Goal: Task Accomplishment & Management: Manage account settings

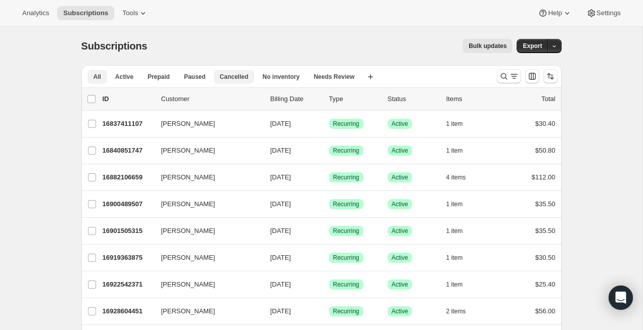
click at [228, 73] on span "Cancelled" at bounding box center [234, 77] width 29 height 8
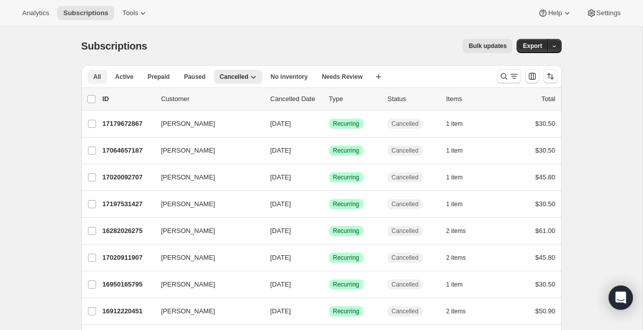
click at [101, 75] on span "All" at bounding box center [98, 77] width 8 height 8
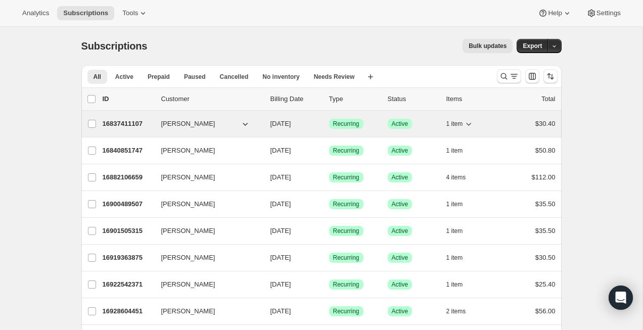
click at [151, 123] on p "16837411107" at bounding box center [128, 124] width 51 height 10
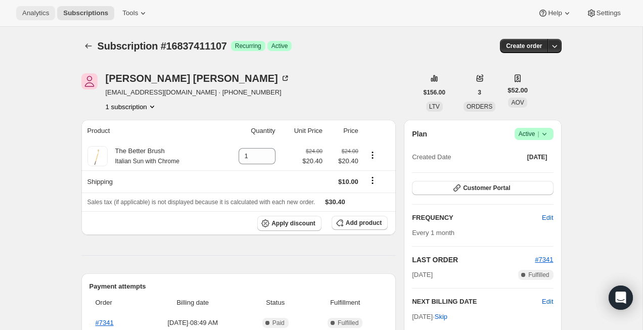
click at [37, 9] on span "Analytics" at bounding box center [35, 13] width 27 height 8
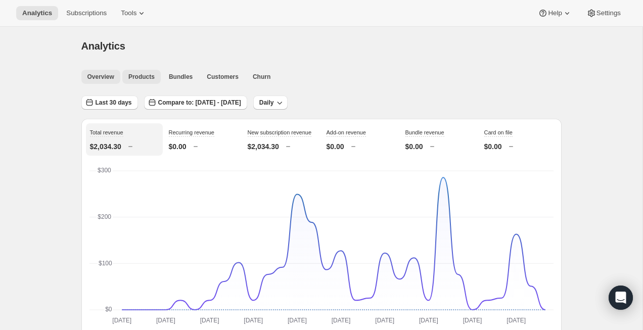
click at [144, 78] on span "Products" at bounding box center [141, 77] width 26 height 8
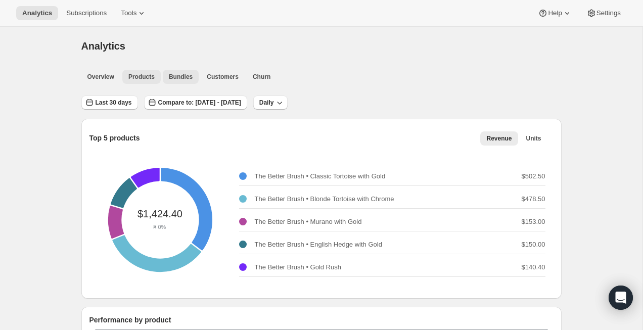
click at [183, 71] on button "Bundles" at bounding box center [181, 77] width 36 height 14
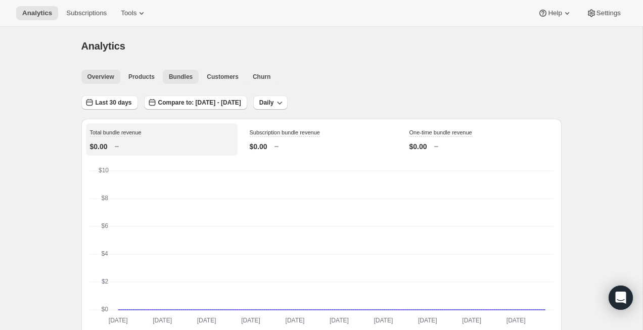
click at [106, 78] on span "Overview" at bounding box center [100, 77] width 27 height 8
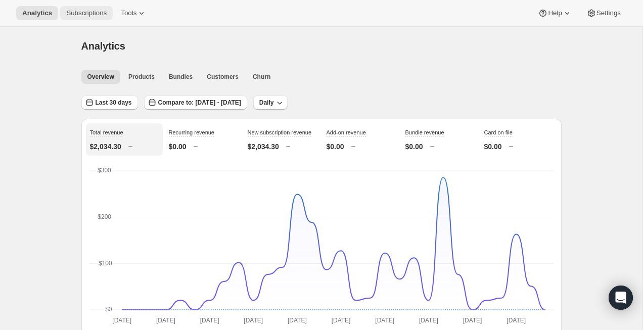
click at [100, 11] on span "Subscriptions" at bounding box center [86, 13] width 40 height 8
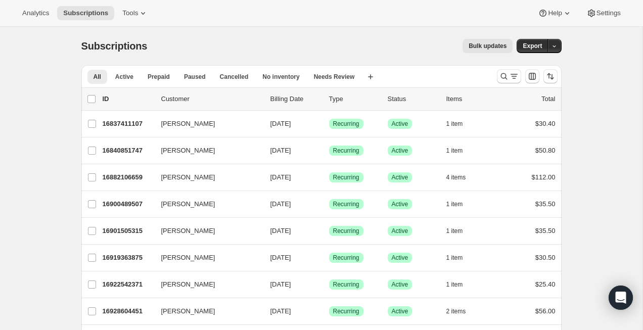
click at [300, 97] on p "Billing Date" at bounding box center [295, 99] width 51 height 10
